Goal: Task Accomplishment & Management: Manage account settings

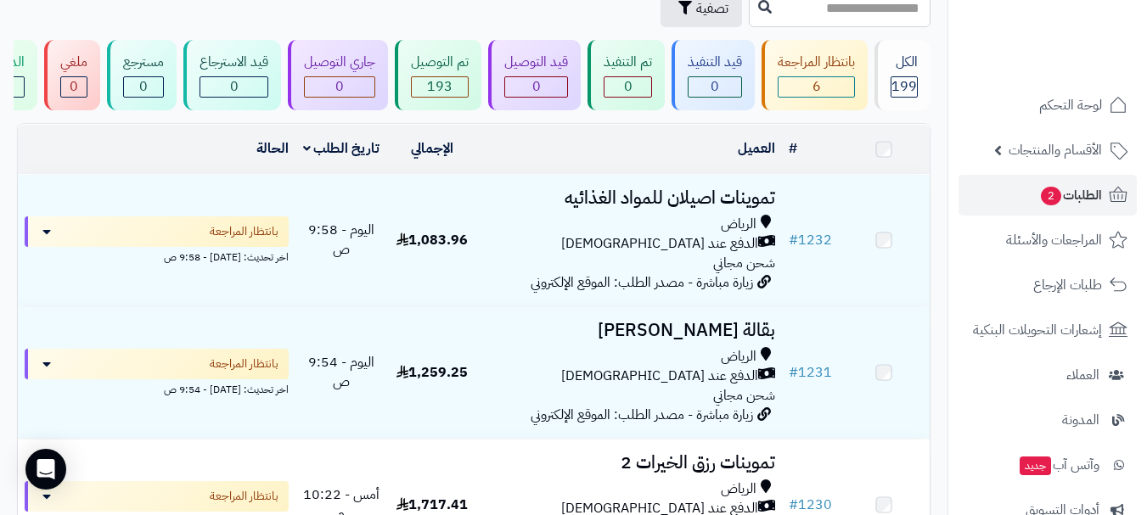
scroll to position [85, 0]
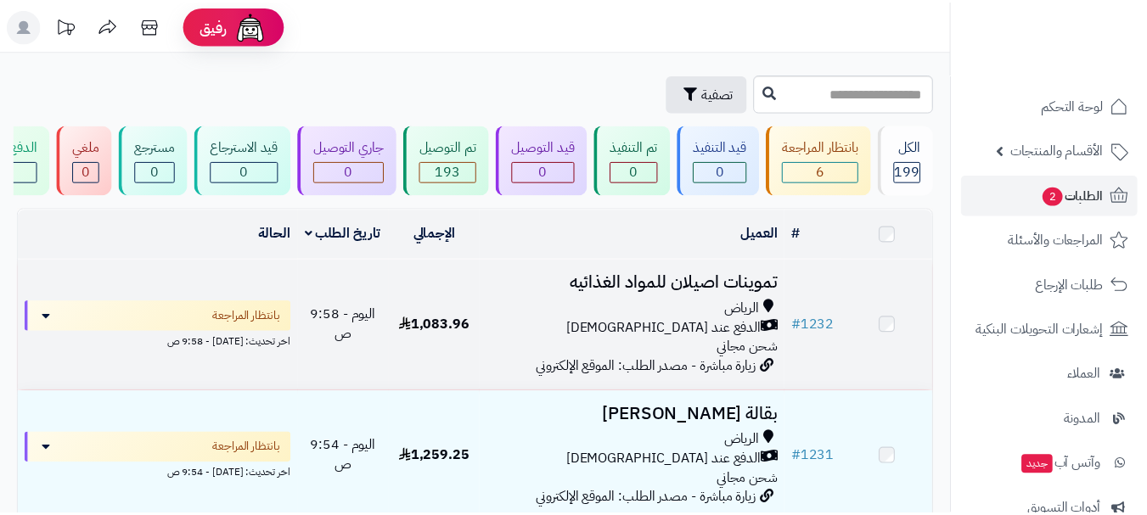
scroll to position [85, 0]
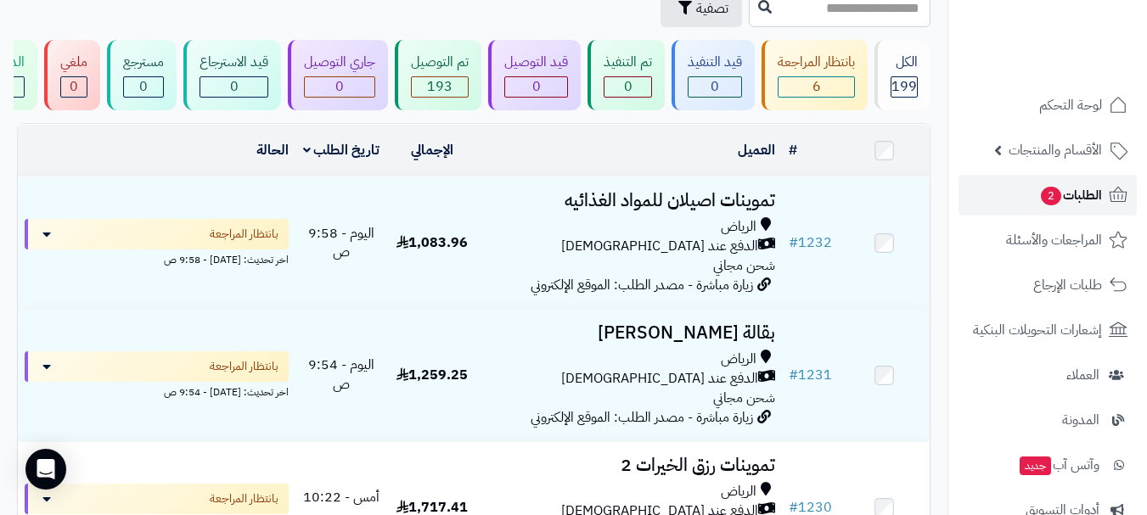
click at [1006, 191] on link "الطلبات 2" at bounding box center [1048, 195] width 178 height 41
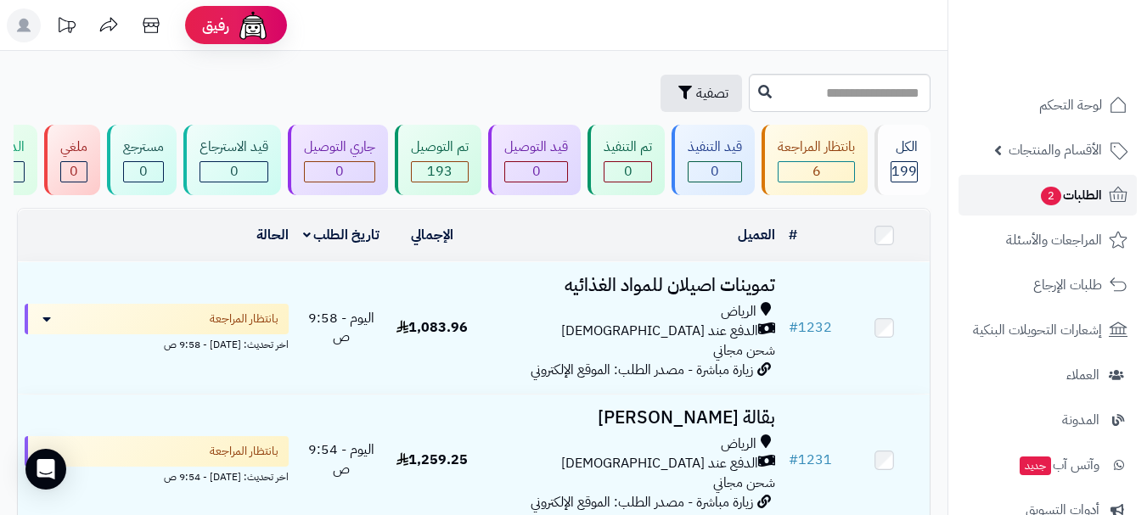
click at [1015, 200] on link "الطلبات 2" at bounding box center [1048, 195] width 178 height 41
click at [1033, 202] on link "الطلبات 2" at bounding box center [1048, 195] width 178 height 41
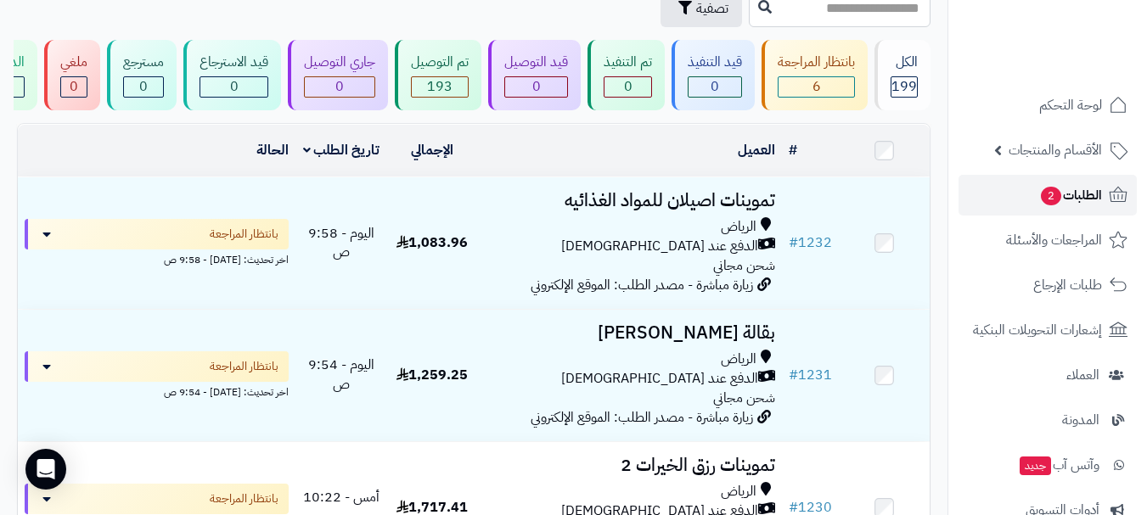
click at [1076, 194] on span "الطلبات 2" at bounding box center [1070, 195] width 63 height 24
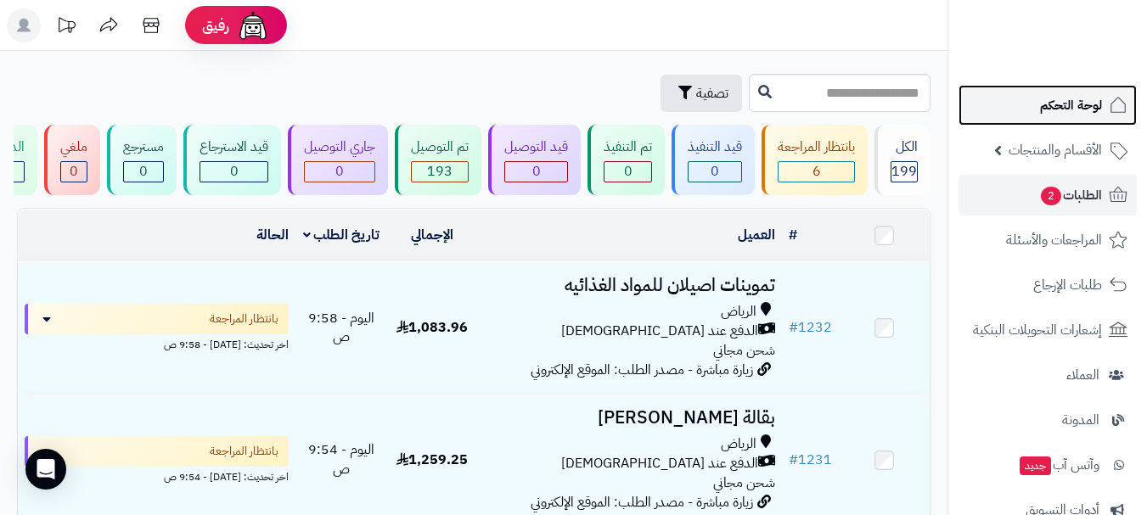
click at [1078, 94] on span "لوحة التحكم" at bounding box center [1071, 105] width 62 height 24
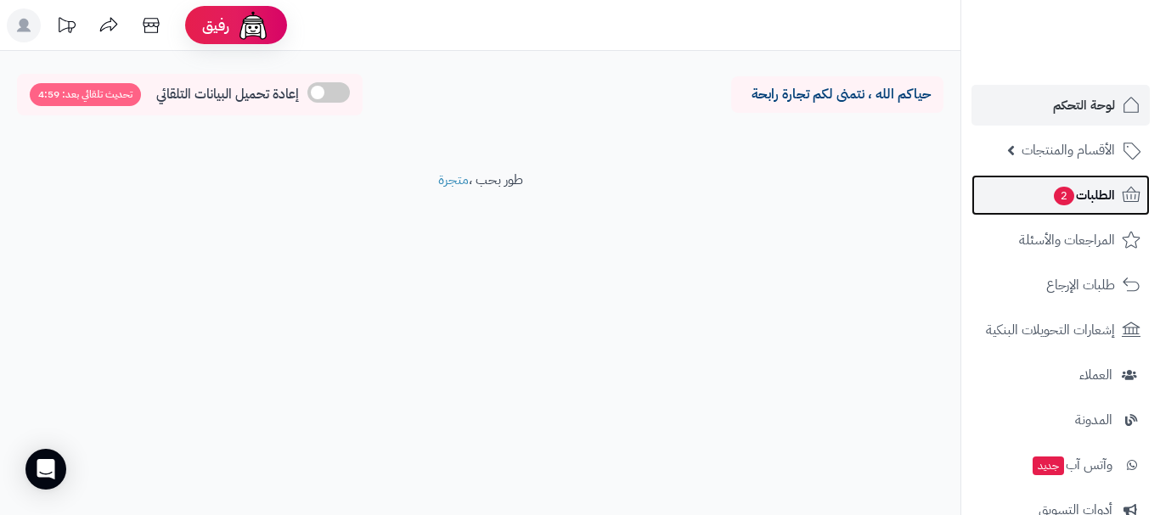
click at [1093, 187] on span "الطلبات 2" at bounding box center [1083, 195] width 63 height 24
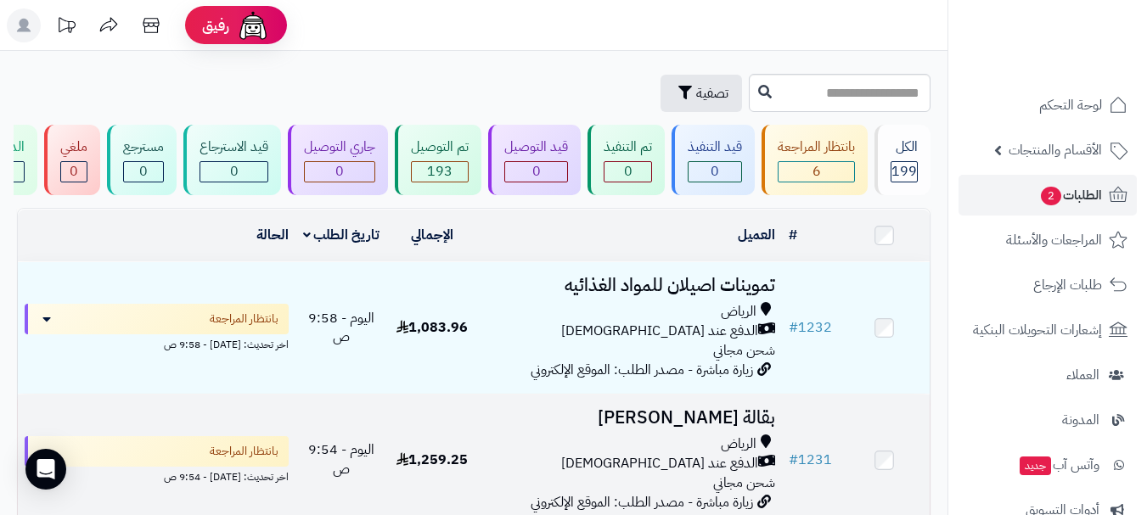
scroll to position [170, 0]
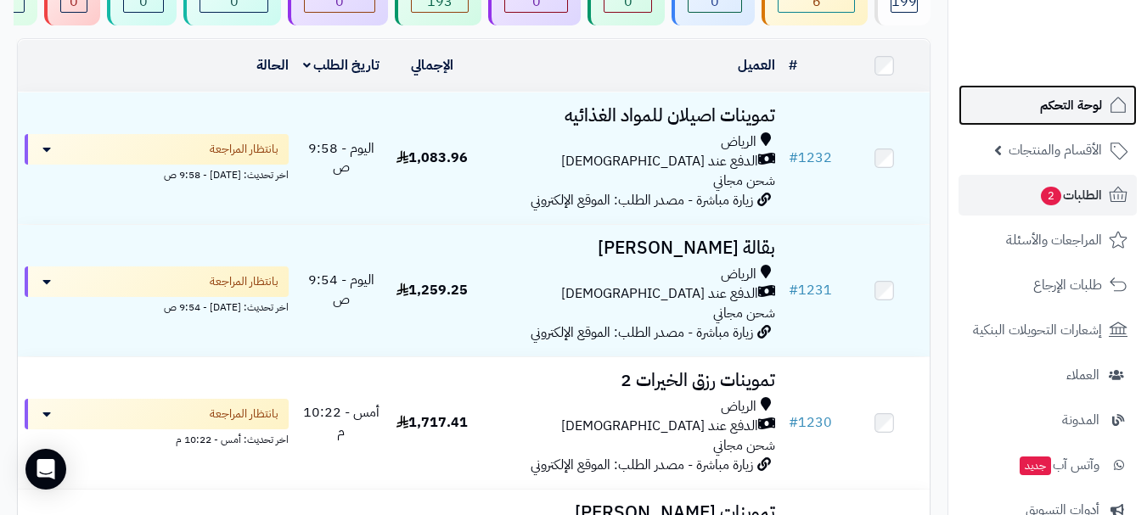
click at [1077, 110] on span "لوحة التحكم" at bounding box center [1071, 105] width 62 height 24
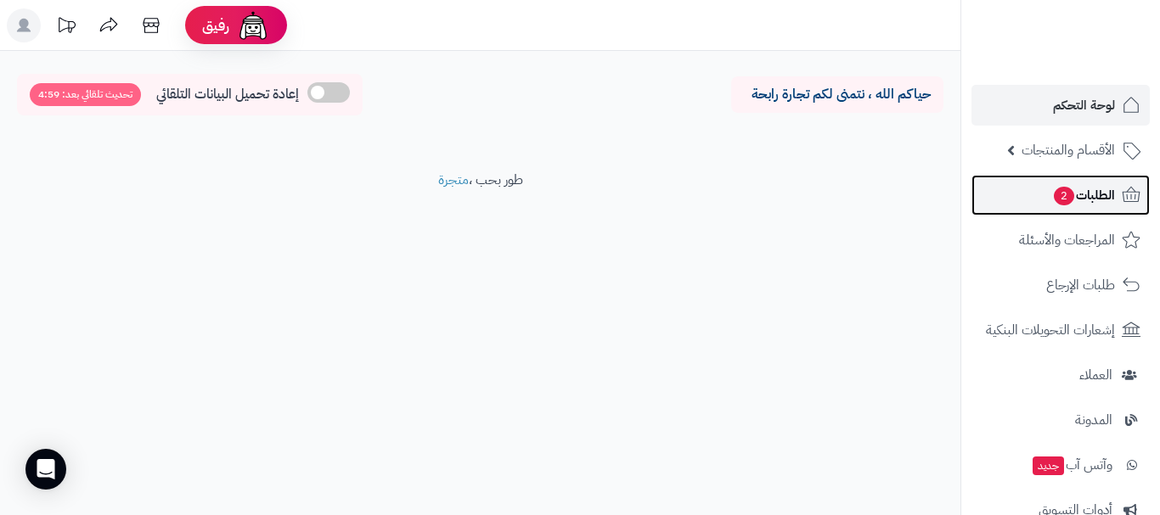
click at [1056, 196] on span "2" at bounding box center [1064, 196] width 20 height 19
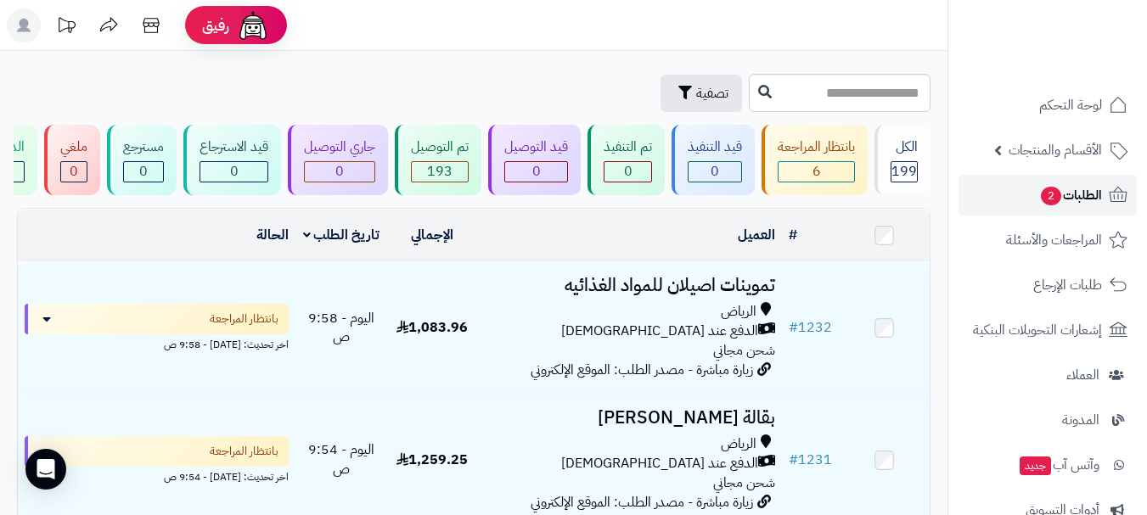
click at [989, 190] on link "الطلبات 2" at bounding box center [1048, 195] width 178 height 41
click at [492, 87] on div "تصفية" at bounding box center [381, 93] width 728 height 37
click at [495, 39] on header "رفيق ! الطلبات معالجة مكتمل إرجاع المنتجات العملاء المتواجدون الان 466 عملاء من…" at bounding box center [573, 25] width 1147 height 51
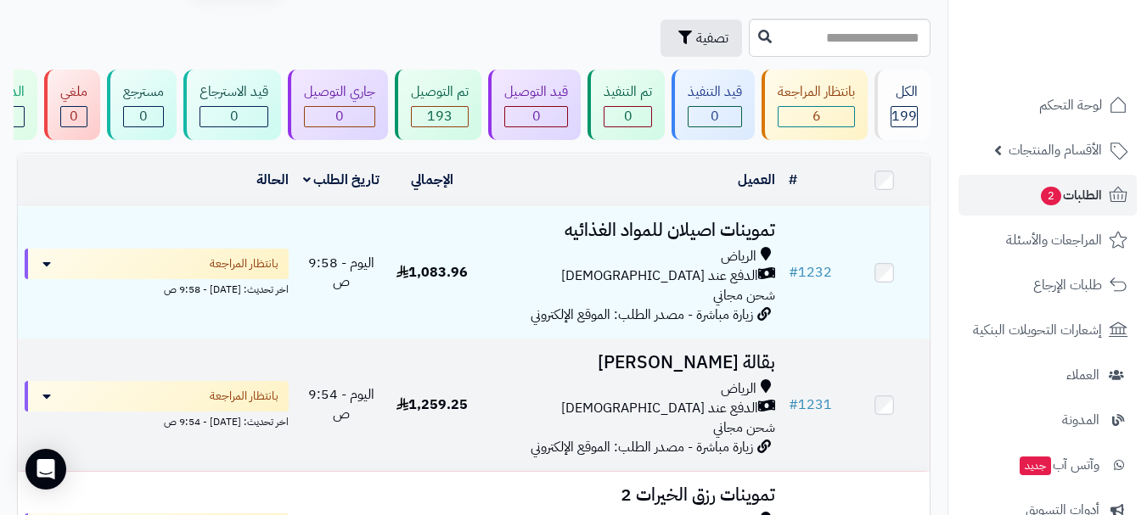
scroll to position [85, 0]
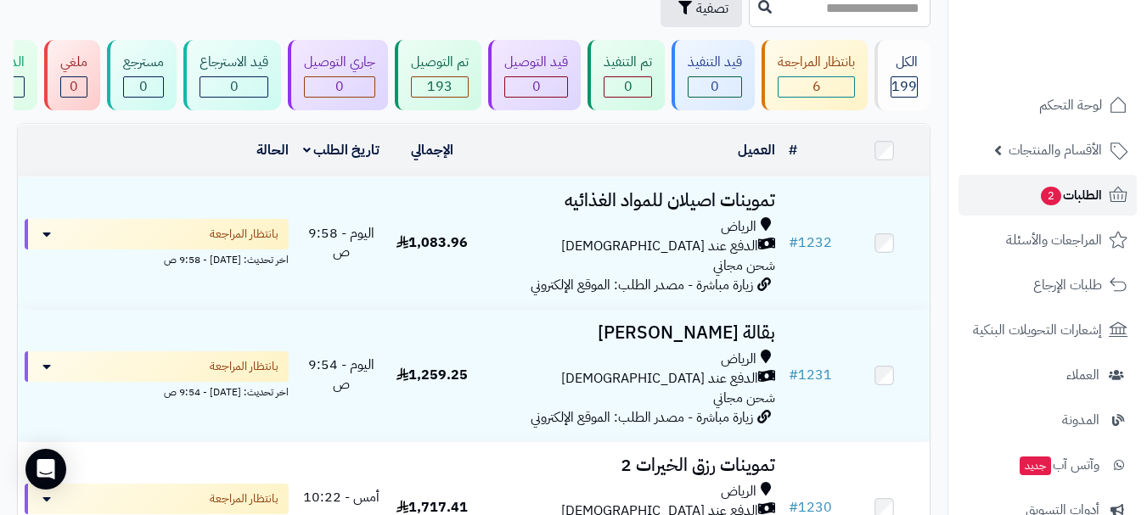
click at [1069, 188] on span "الطلبات 2" at bounding box center [1070, 195] width 63 height 24
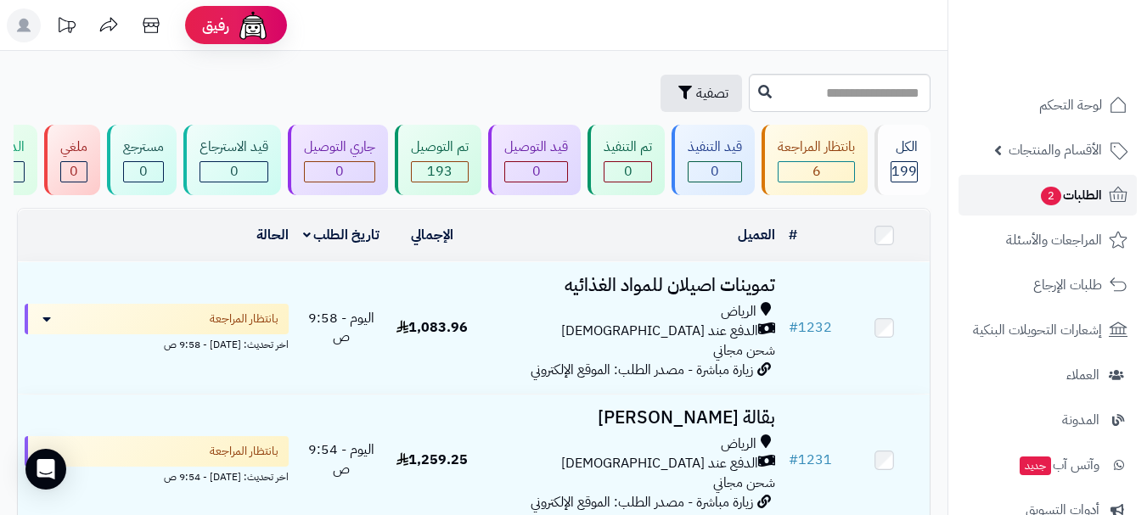
click at [1074, 200] on span "الطلبات 2" at bounding box center [1070, 195] width 63 height 24
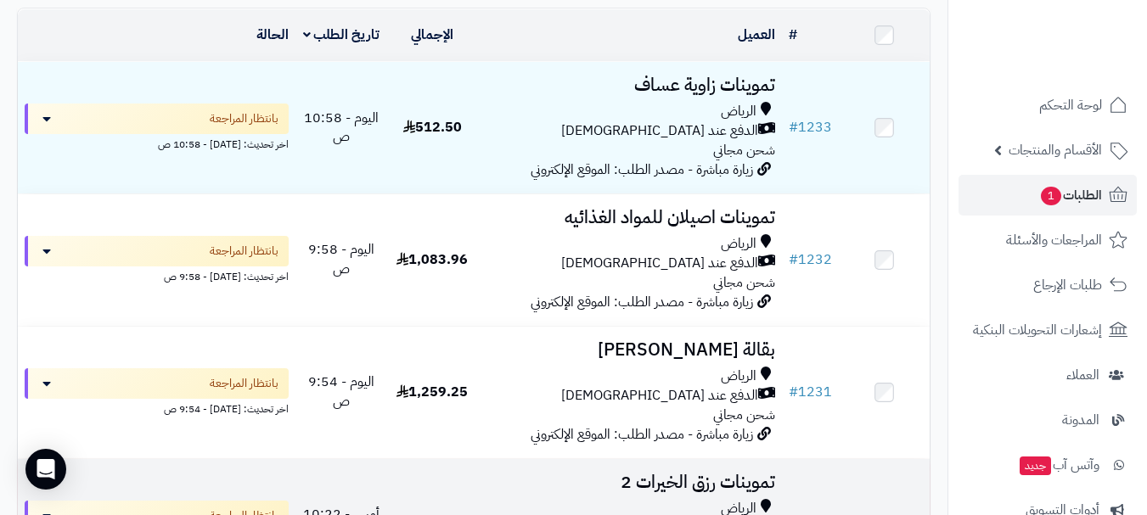
scroll to position [255, 0]
